Goal: Find specific page/section: Find specific page/section

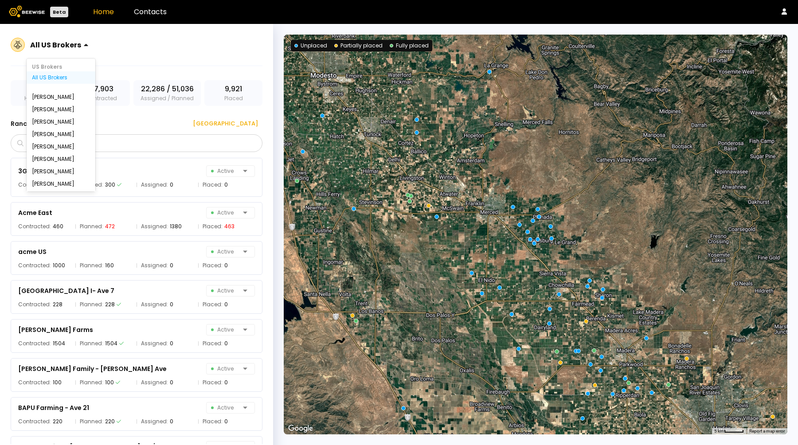
click at [72, 47] on div at bounding box center [55, 45] width 51 height 8
click at [53, 158] on div "All IL Brokers" at bounding box center [61, 160] width 58 height 5
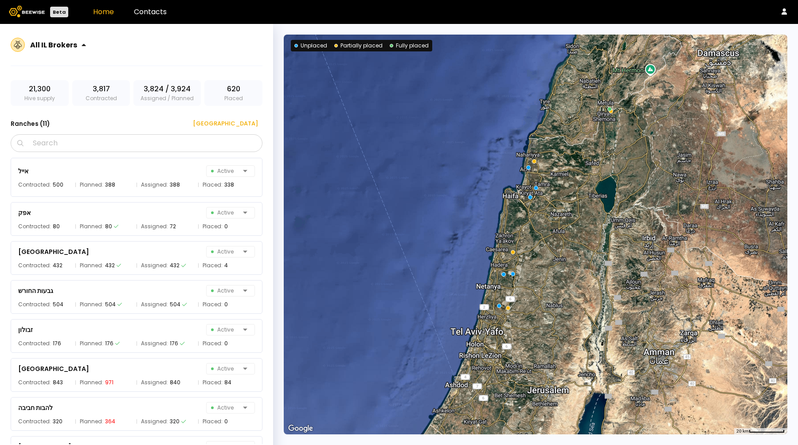
click at [58, 47] on div at bounding box center [54, 45] width 49 height 8
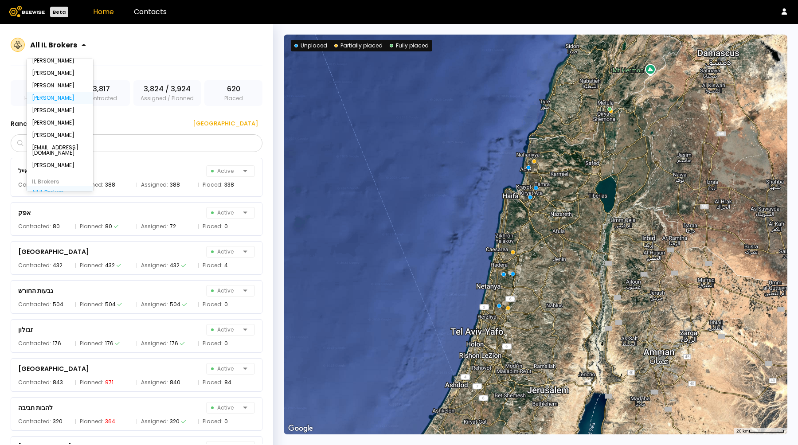
scroll to position [0, 0]
click at [50, 77] on div "All US Brokers" at bounding box center [60, 77] width 56 height 5
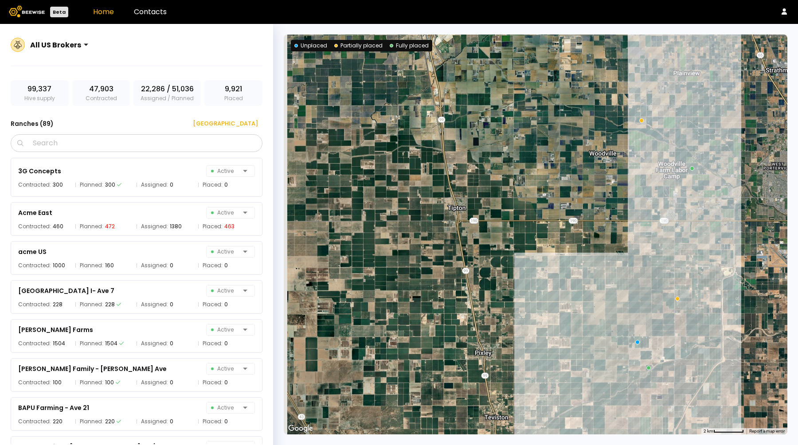
drag, startPoint x: 447, startPoint y: 216, endPoint x: 501, endPoint y: 305, distance: 103.9
click at [501, 305] on div at bounding box center [536, 235] width 504 height 400
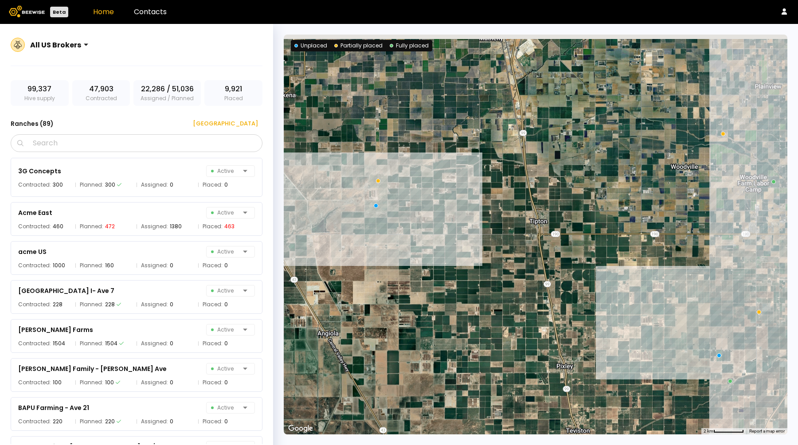
drag, startPoint x: 310, startPoint y: 207, endPoint x: 396, endPoint y: 220, distance: 87.1
click at [396, 220] on div at bounding box center [536, 235] width 504 height 400
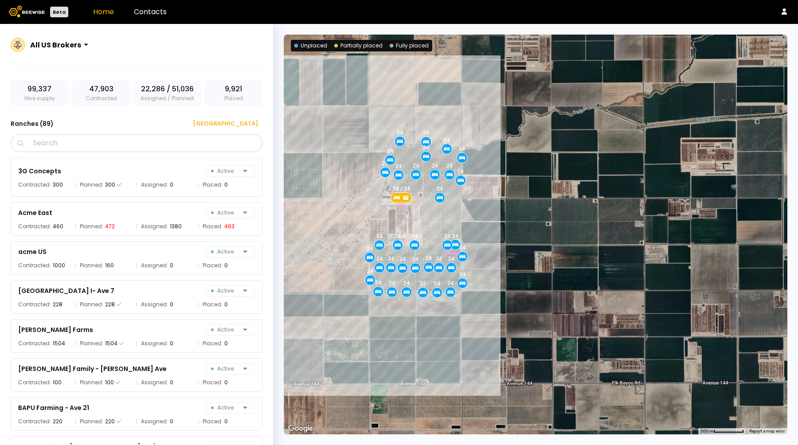
drag, startPoint x: 378, startPoint y: 219, endPoint x: 439, endPoint y: 218, distance: 60.8
click at [439, 218] on div "18 / 24 24 24 24 24 24 24 24 24 24 24 24 24 24 24 24 24 24 24 24 24 24 24 24 24…" at bounding box center [536, 235] width 504 height 400
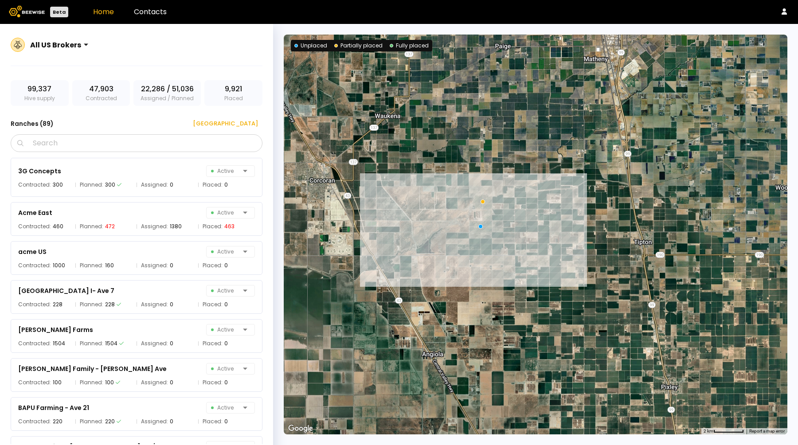
click at [488, 200] on div at bounding box center [536, 235] width 504 height 400
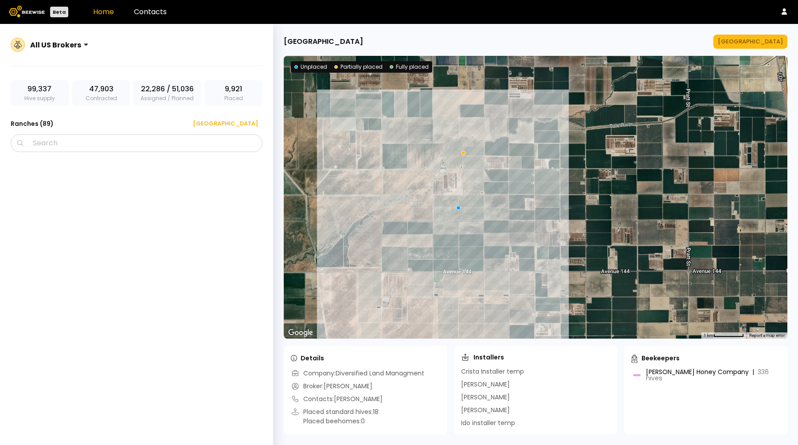
scroll to position [3115, 0]
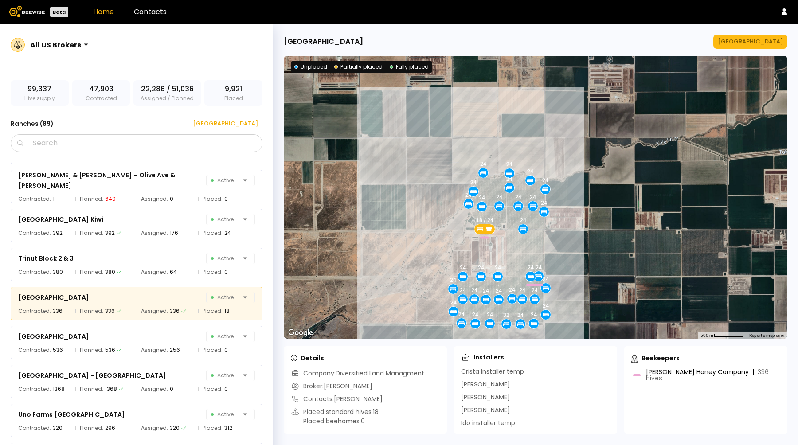
drag, startPoint x: 457, startPoint y: 243, endPoint x: 440, endPoint y: 211, distance: 36.7
click at [440, 211] on div "18 / 24 24 24 24 24 24 24 24 24 24 24 24 24 24 24 24 24 24 24 24 24 24 24 24 24…" at bounding box center [536, 197] width 504 height 283
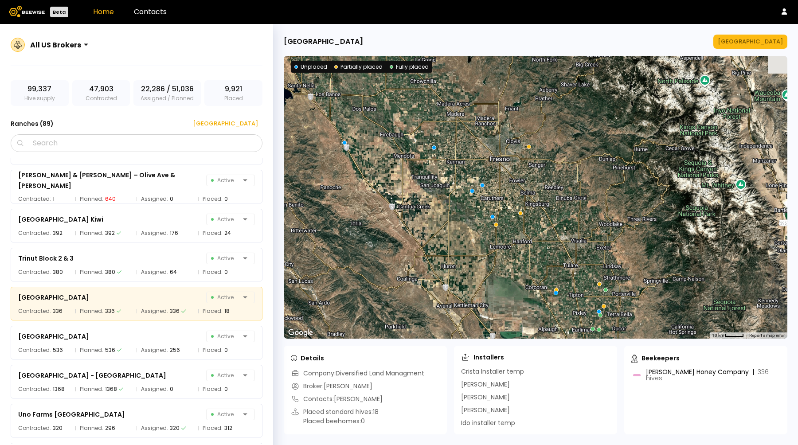
drag, startPoint x: 427, startPoint y: 196, endPoint x: 475, endPoint y: 285, distance: 101.2
click at [475, 285] on div at bounding box center [536, 197] width 504 height 283
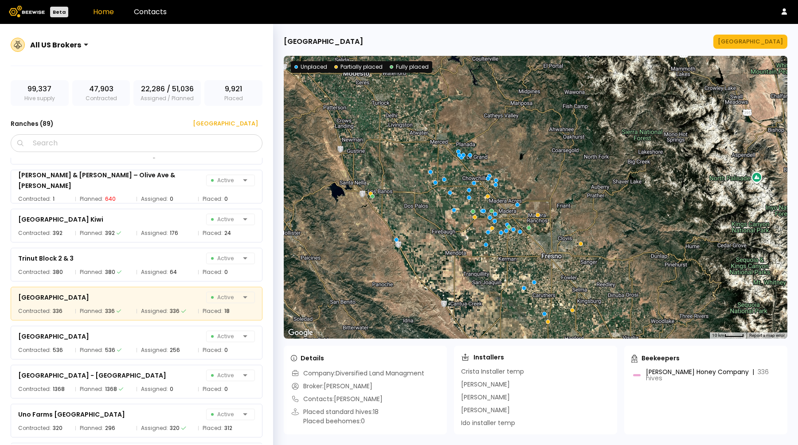
drag, startPoint x: 410, startPoint y: 188, endPoint x: 462, endPoint y: 285, distance: 109.5
click at [462, 285] on div at bounding box center [536, 197] width 504 height 283
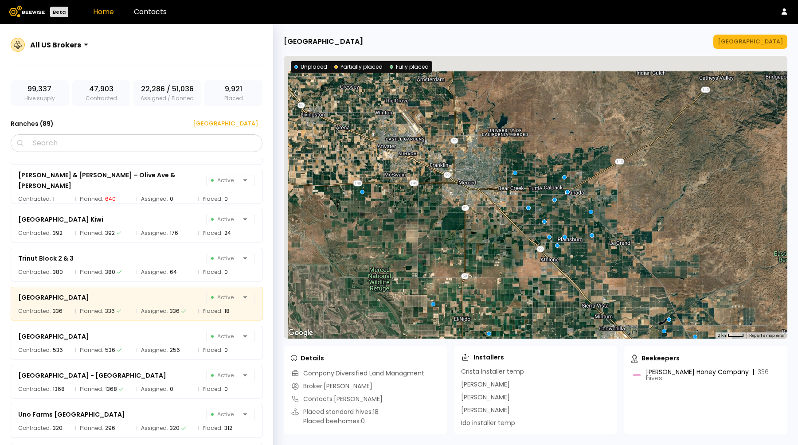
drag, startPoint x: 420, startPoint y: 153, endPoint x: 525, endPoint y: 292, distance: 174.5
click at [525, 292] on div at bounding box center [536, 197] width 504 height 283
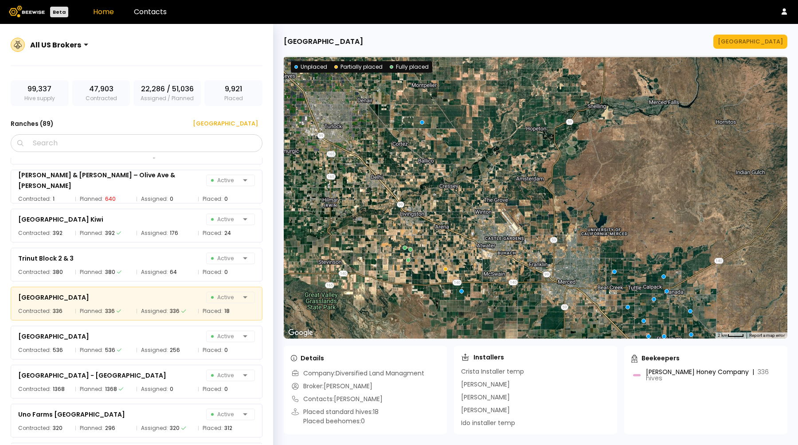
drag, startPoint x: 389, startPoint y: 179, endPoint x: 466, endPoint y: 233, distance: 94.2
click at [466, 233] on div at bounding box center [536, 197] width 504 height 283
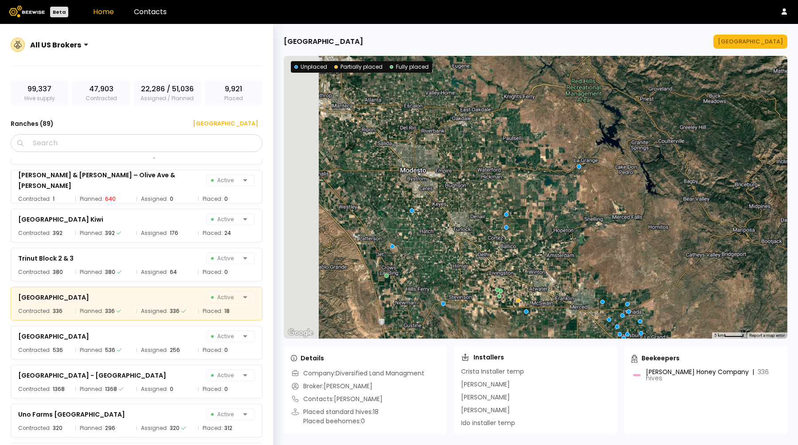
drag, startPoint x: 390, startPoint y: 154, endPoint x: 486, endPoint y: 235, distance: 125.8
click at [486, 235] on div at bounding box center [536, 197] width 504 height 283
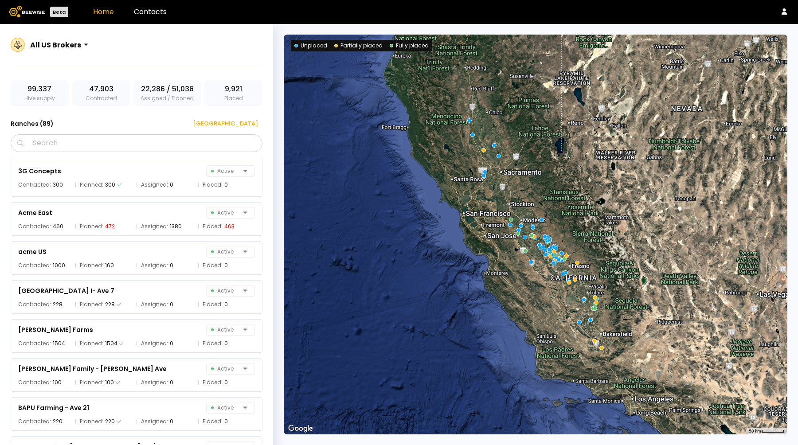
click at [63, 44] on div at bounding box center [55, 45] width 51 height 8
click at [129, 145] on input "Search" at bounding box center [139, 143] width 229 height 17
type input "*"
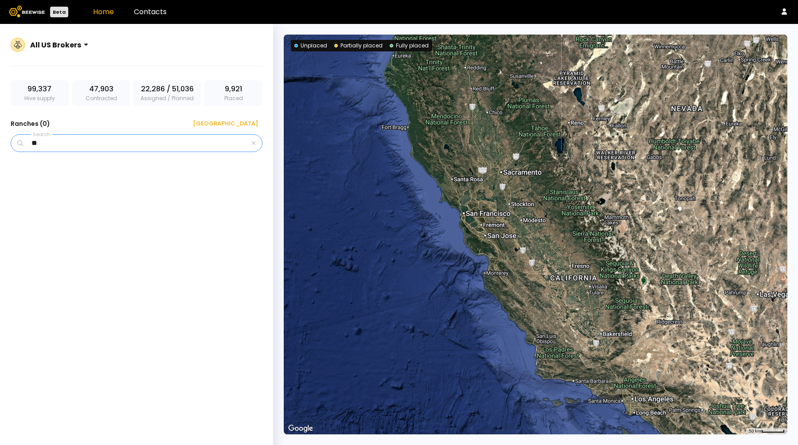
type input "*"
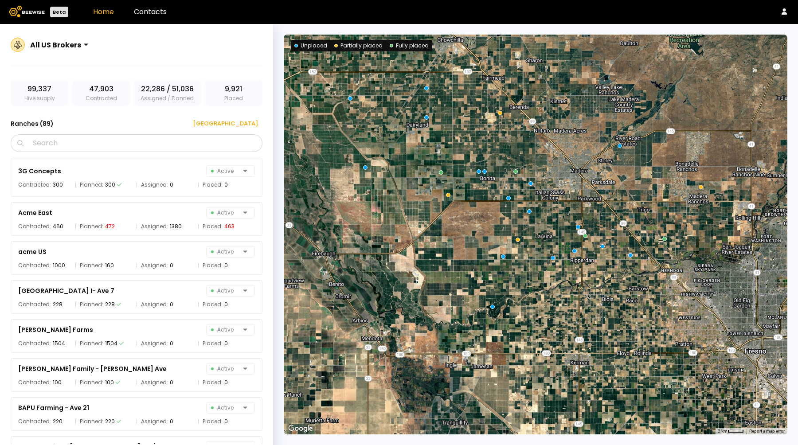
drag, startPoint x: 534, startPoint y: 172, endPoint x: 541, endPoint y: 223, distance: 51.5
click at [541, 223] on div at bounding box center [536, 235] width 504 height 400
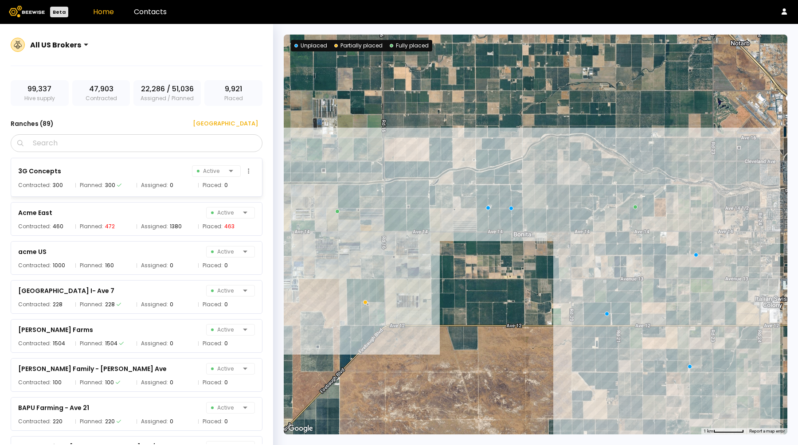
click at [126, 167] on div "3G Concepts Active" at bounding box center [136, 171] width 237 height 12
